Goal: Task Accomplishment & Management: Manage account settings

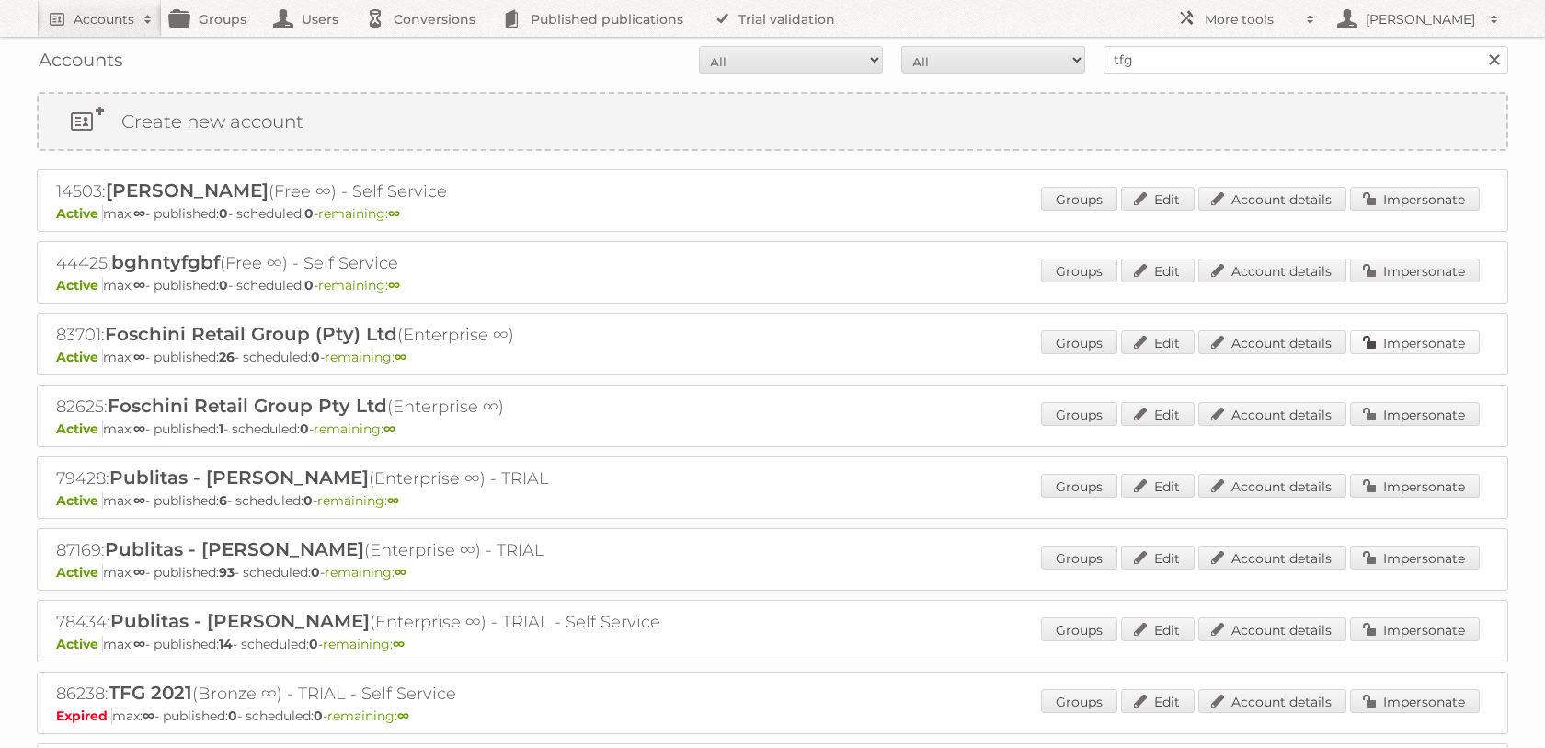
click at [1452, 354] on link "Impersonate" at bounding box center [1415, 342] width 130 height 24
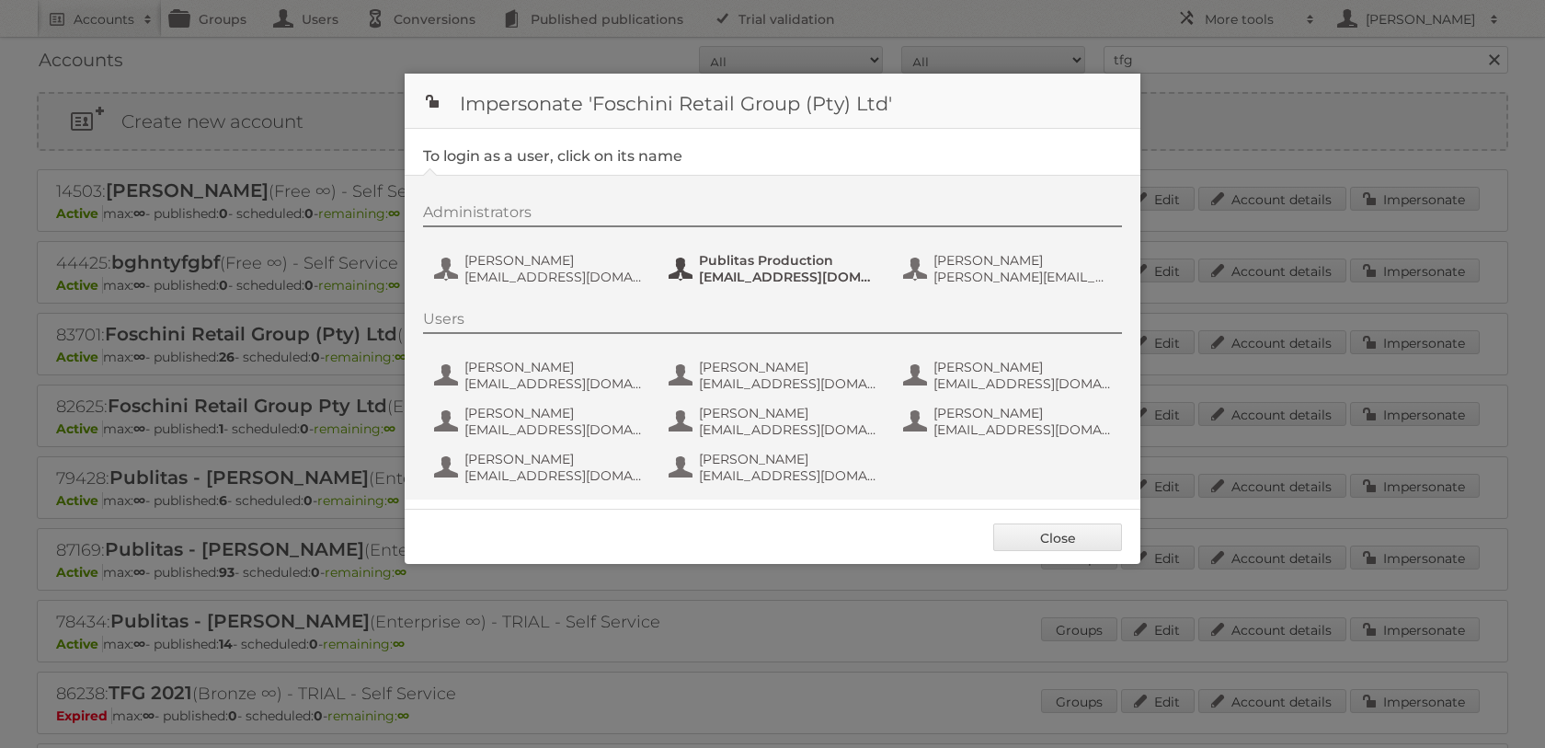
click at [759, 268] on span "Publitas Production" at bounding box center [788, 260] width 178 height 17
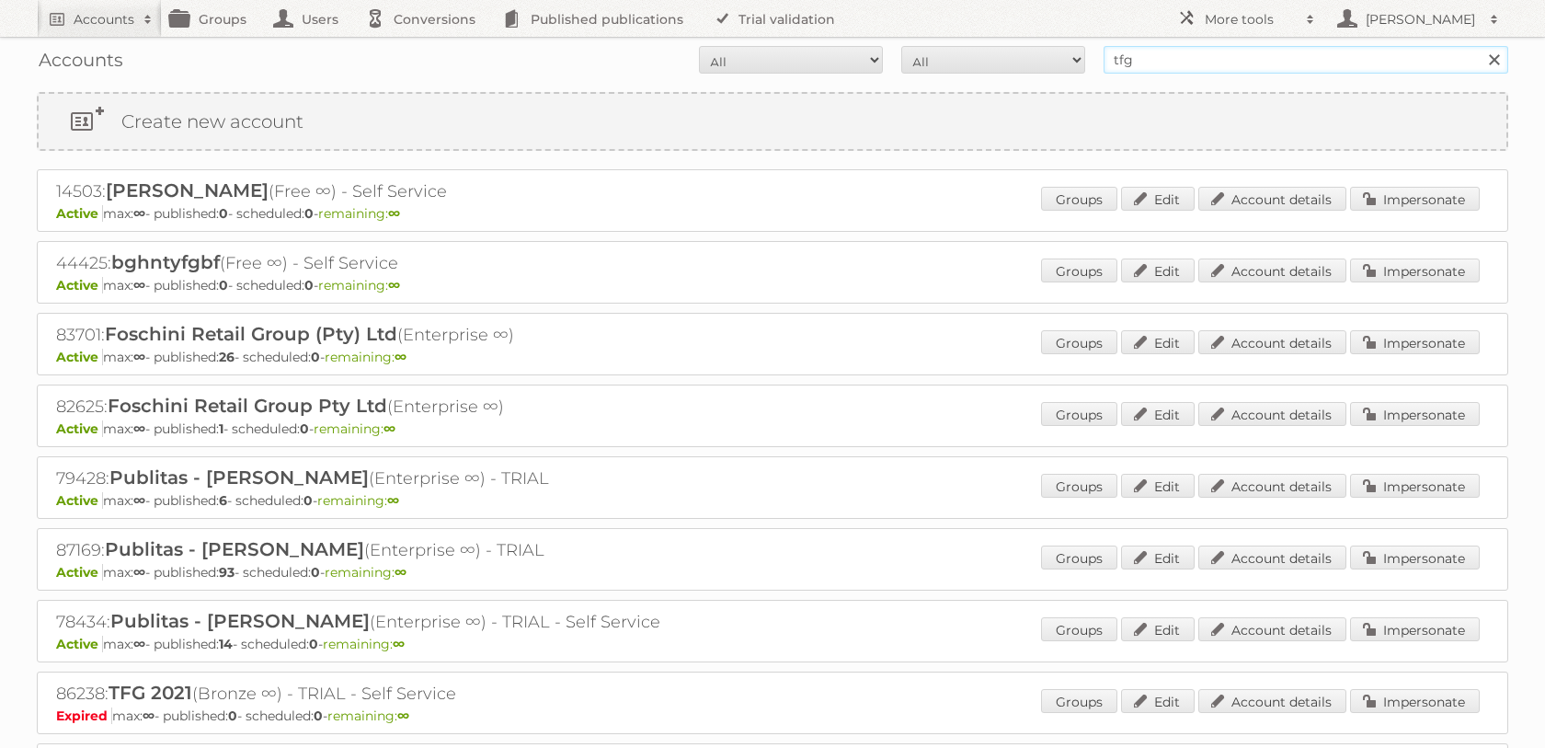
click at [1161, 56] on input "tfg" at bounding box center [1305, 60] width 405 height 28
type input "the walt disney}"
click at [1479, 46] on input "Search" at bounding box center [1493, 60] width 28 height 28
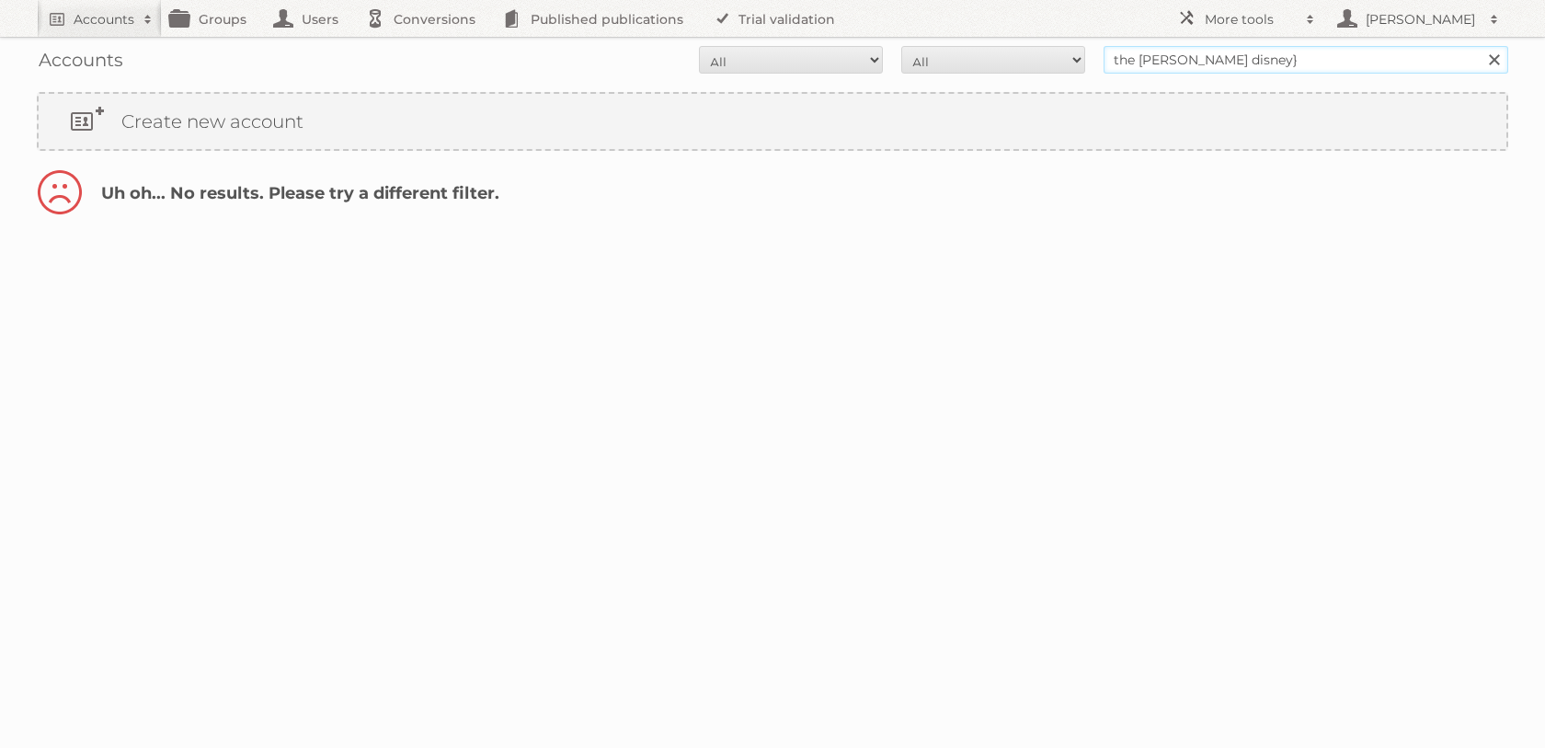
click at [1188, 68] on input "the walt disney}" at bounding box center [1305, 60] width 405 height 28
click at [1229, 68] on input "the walt disney}" at bounding box center [1305, 60] width 405 height 28
type input "the [PERSON_NAME]"
click at [1479, 46] on input "Search" at bounding box center [1493, 60] width 28 height 28
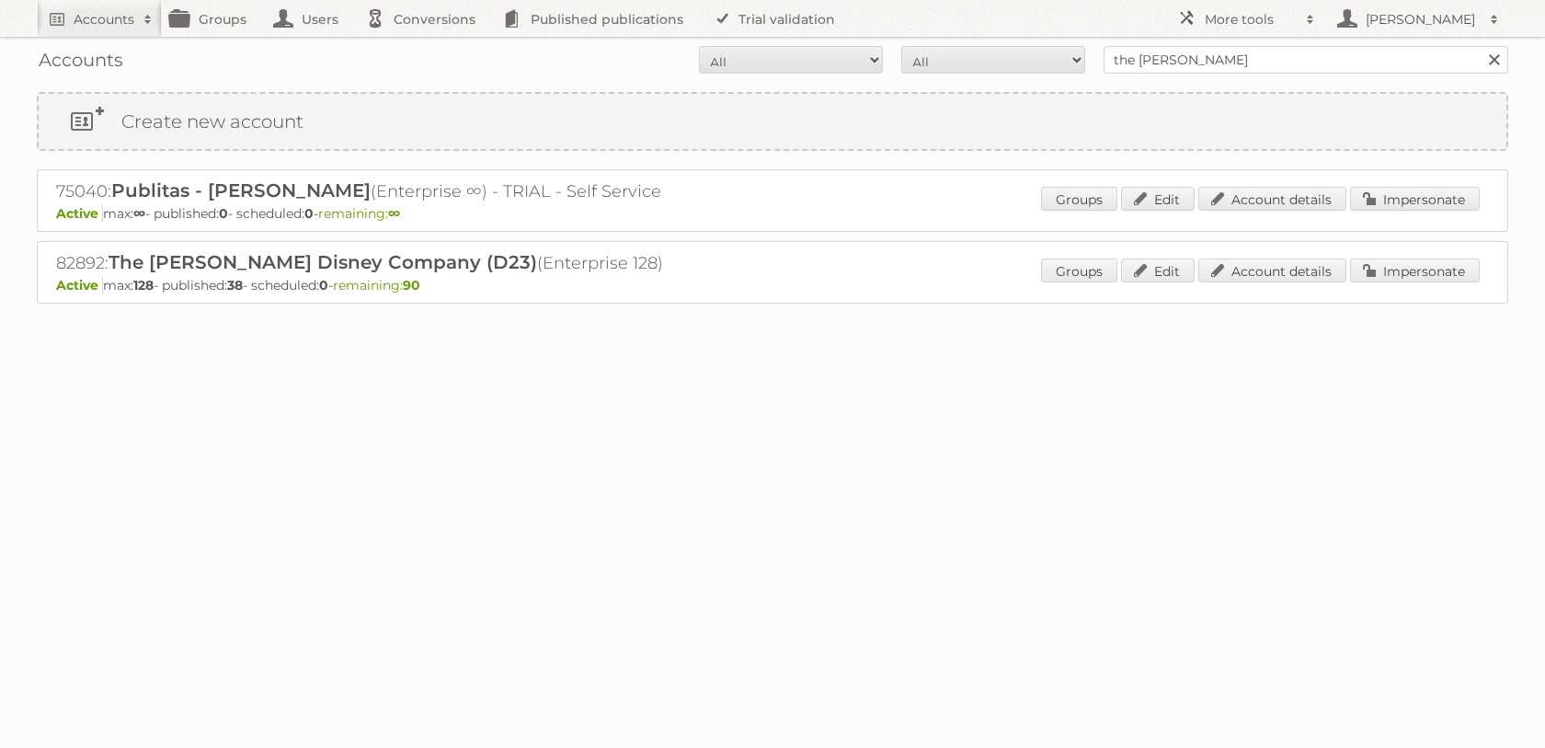
click at [1445, 266] on div "82892: The [PERSON_NAME] Disney Company (D23) (Enterprise 128) Active max: 128 …" at bounding box center [772, 272] width 1471 height 63
click at [1445, 266] on div "82892: The Walt Disney Company (D23) (Enterprise 128) Active max: 128 - publish…" at bounding box center [772, 272] width 1471 height 63
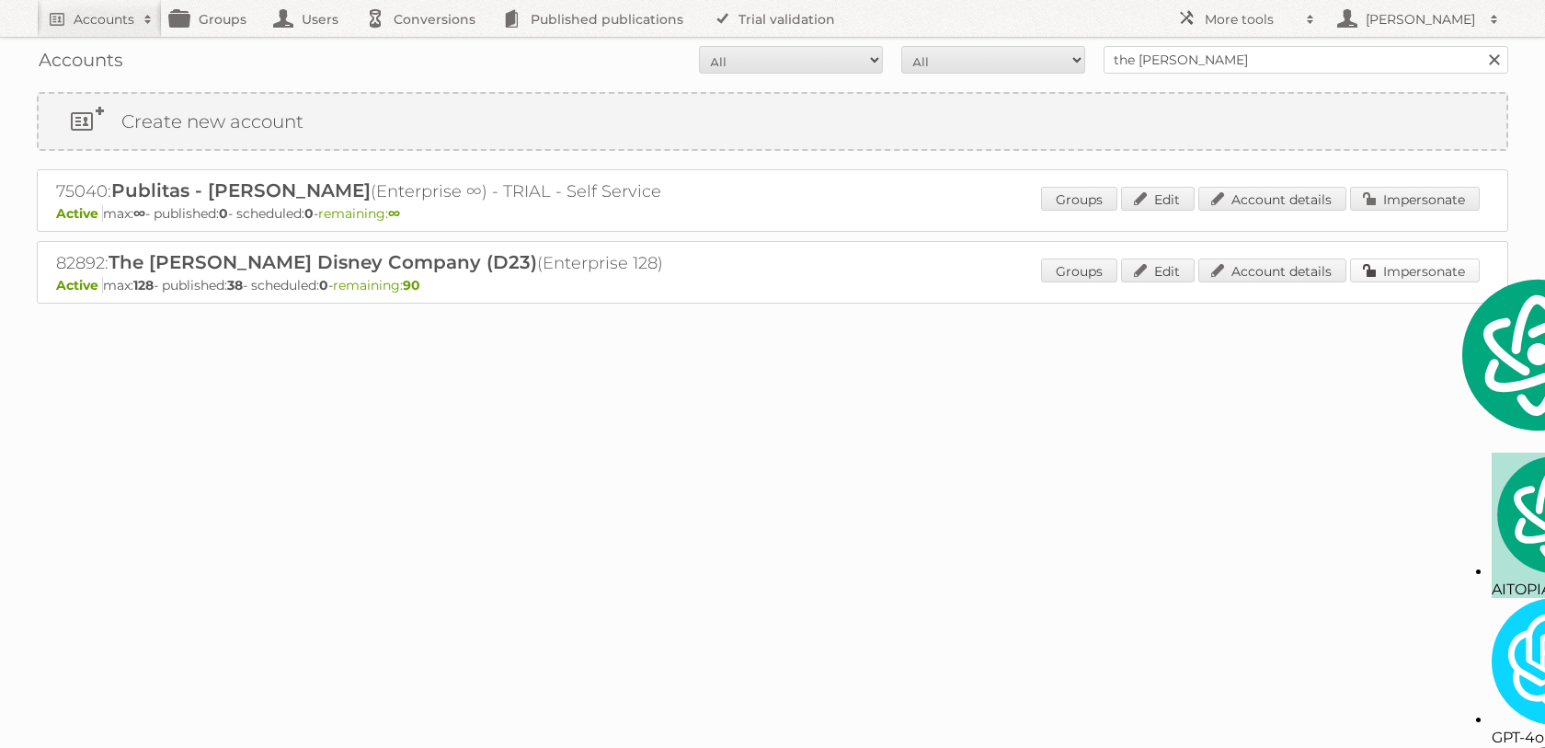
click at [1443, 277] on link "Impersonate" at bounding box center [1415, 270] width 130 height 24
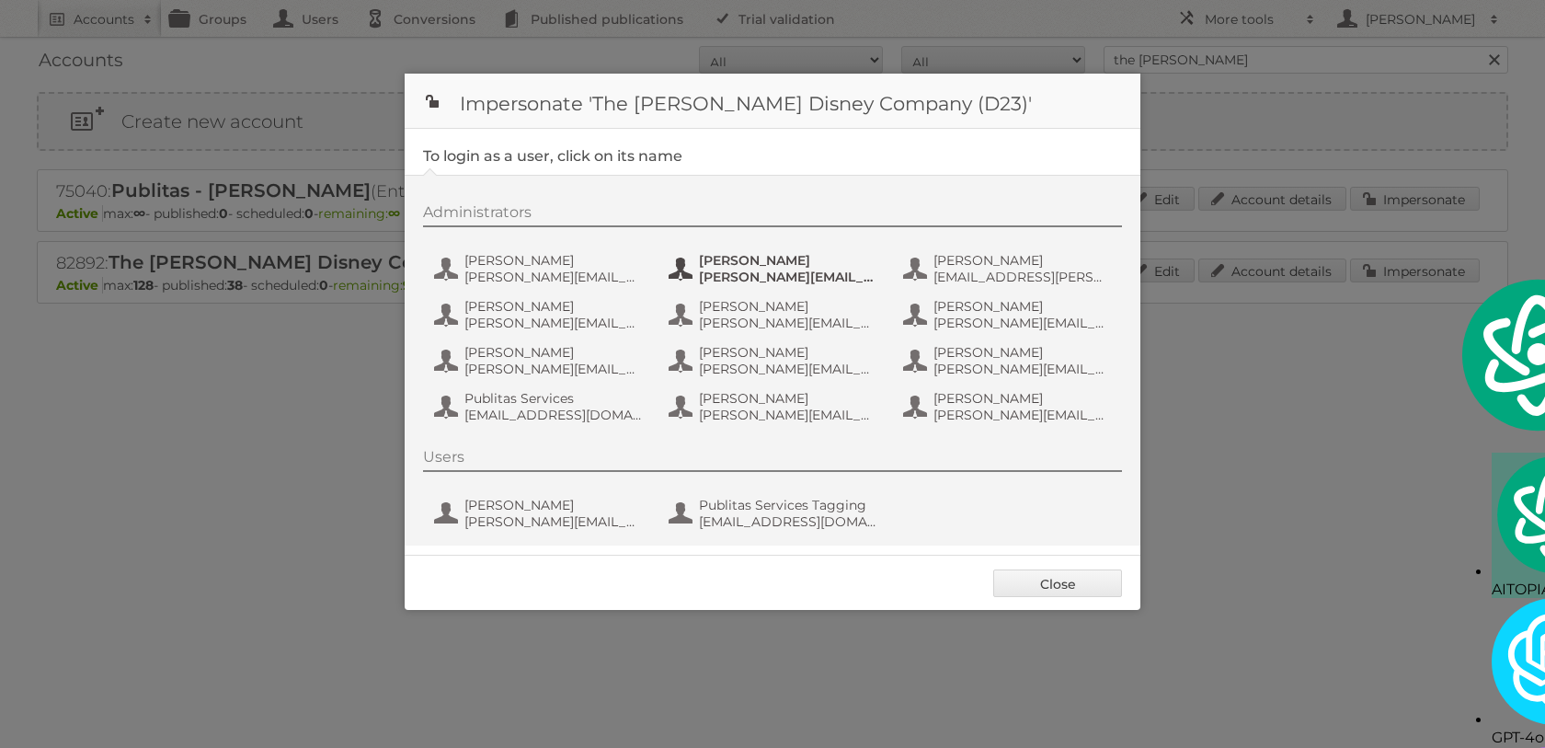
click at [741, 279] on span "ANN.HUNG@DISNEY.COM" at bounding box center [788, 276] width 178 height 17
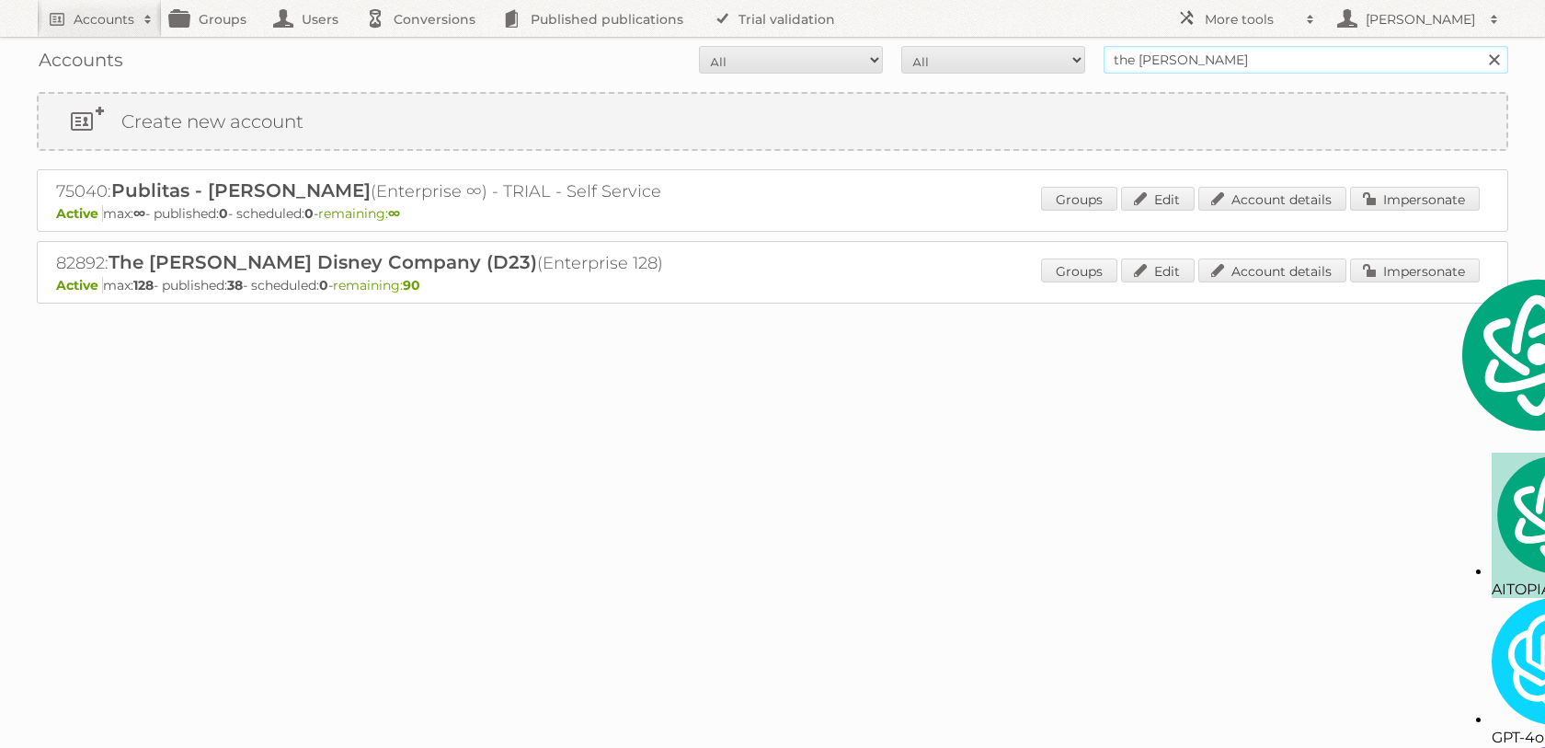
click at [1217, 59] on input "the walt disney" at bounding box center [1305, 60] width 405 height 28
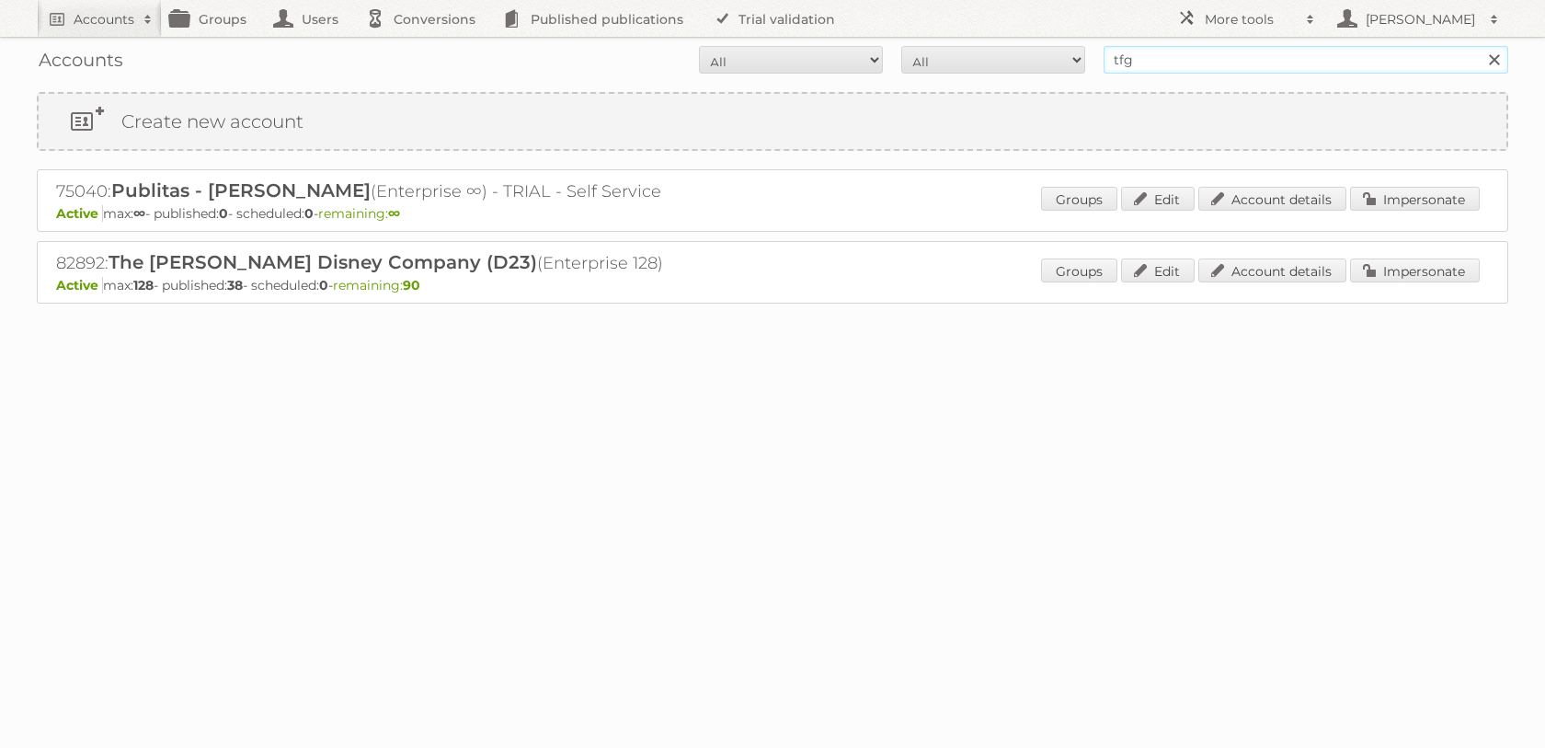
type input "tfg"
click at [1479, 46] on input "Search" at bounding box center [1493, 60] width 28 height 28
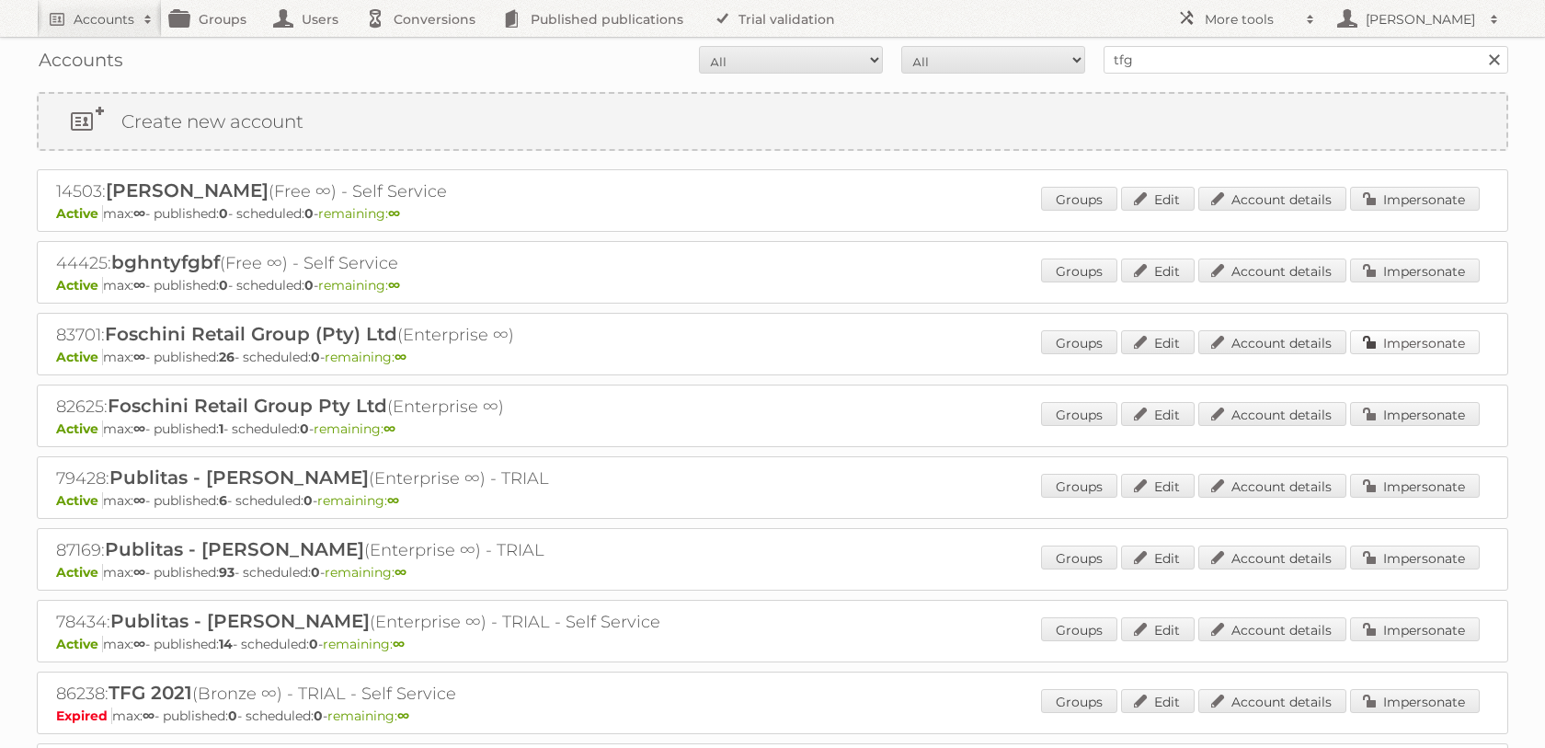
click at [1386, 354] on link "Impersonate" at bounding box center [1415, 342] width 130 height 24
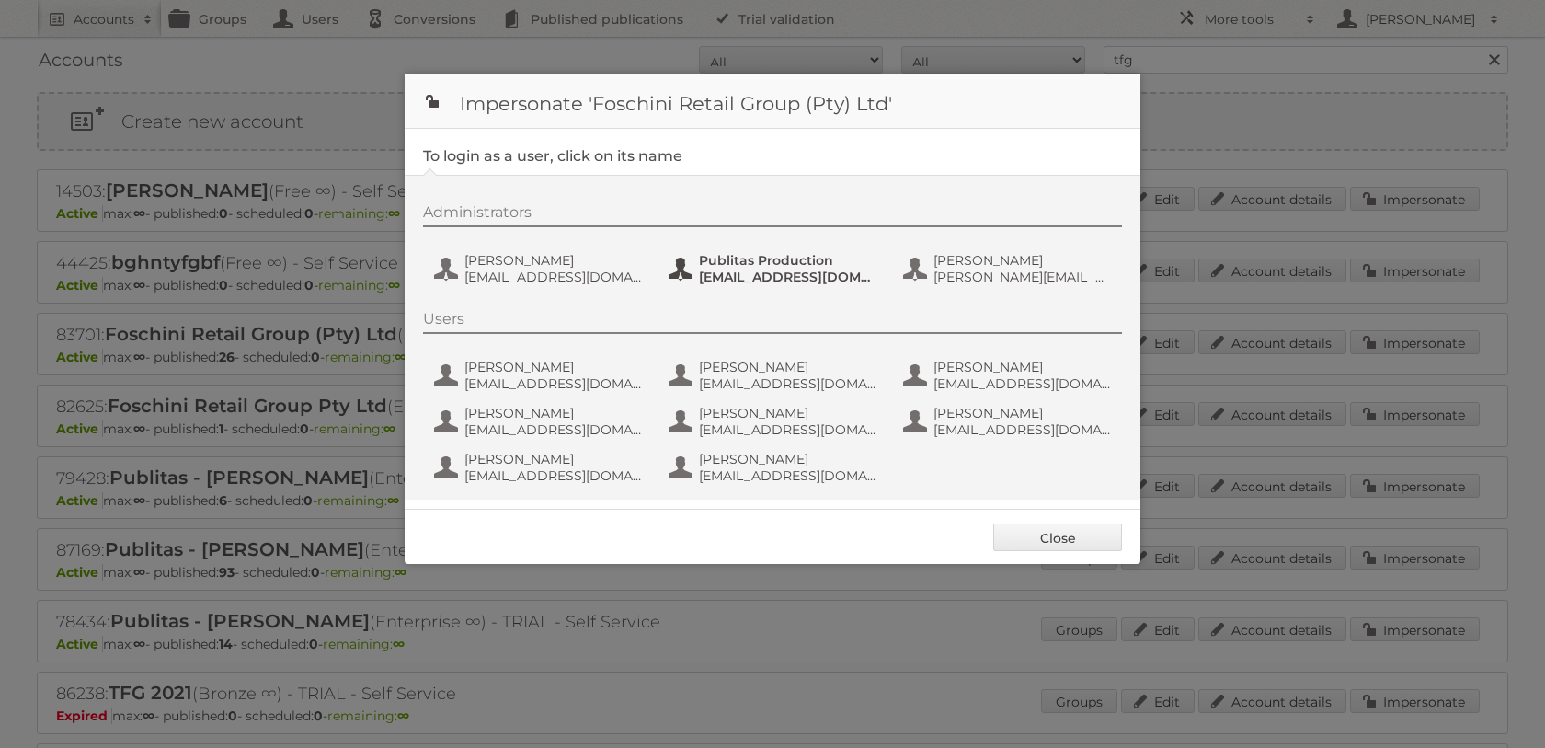
click at [778, 264] on span "Publitas Production" at bounding box center [788, 260] width 178 height 17
